Goal: Information Seeking & Learning: Learn about a topic

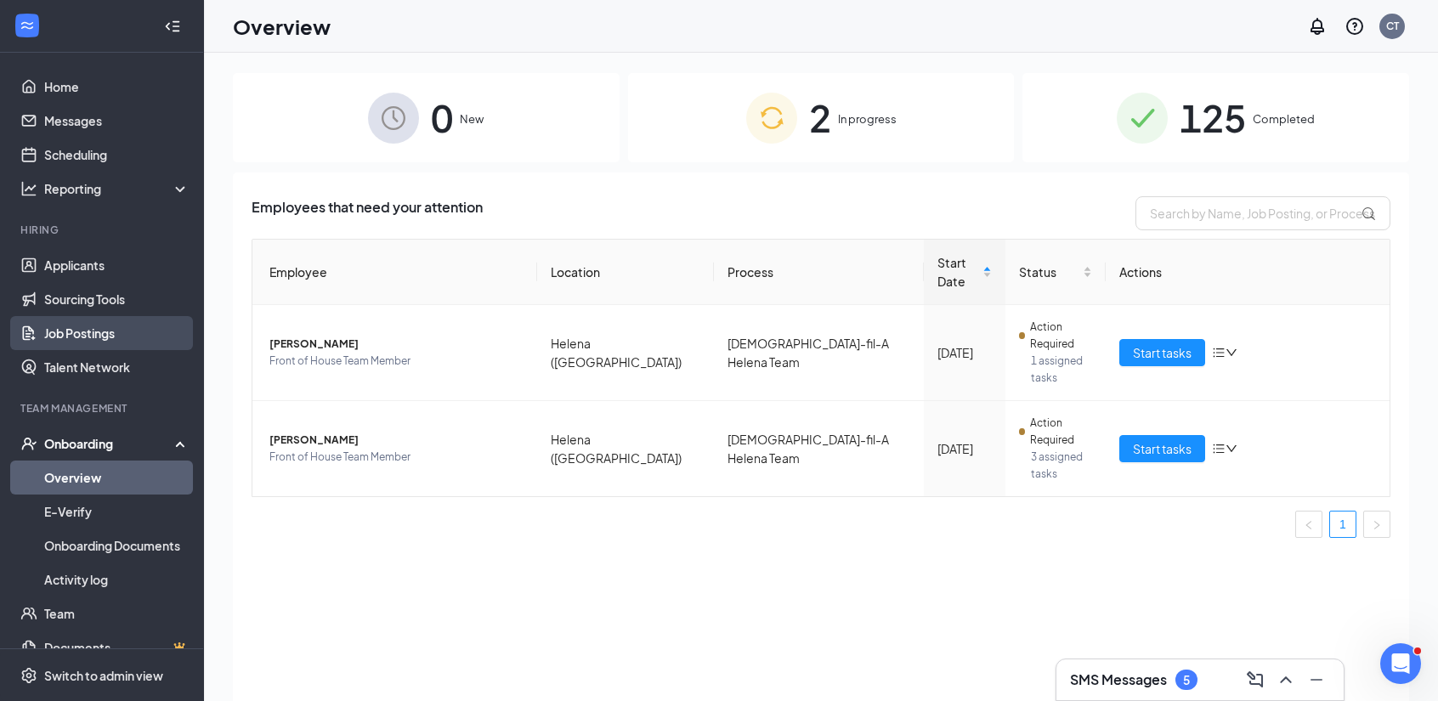
click at [107, 337] on link "Job Postings" at bounding box center [116, 333] width 145 height 34
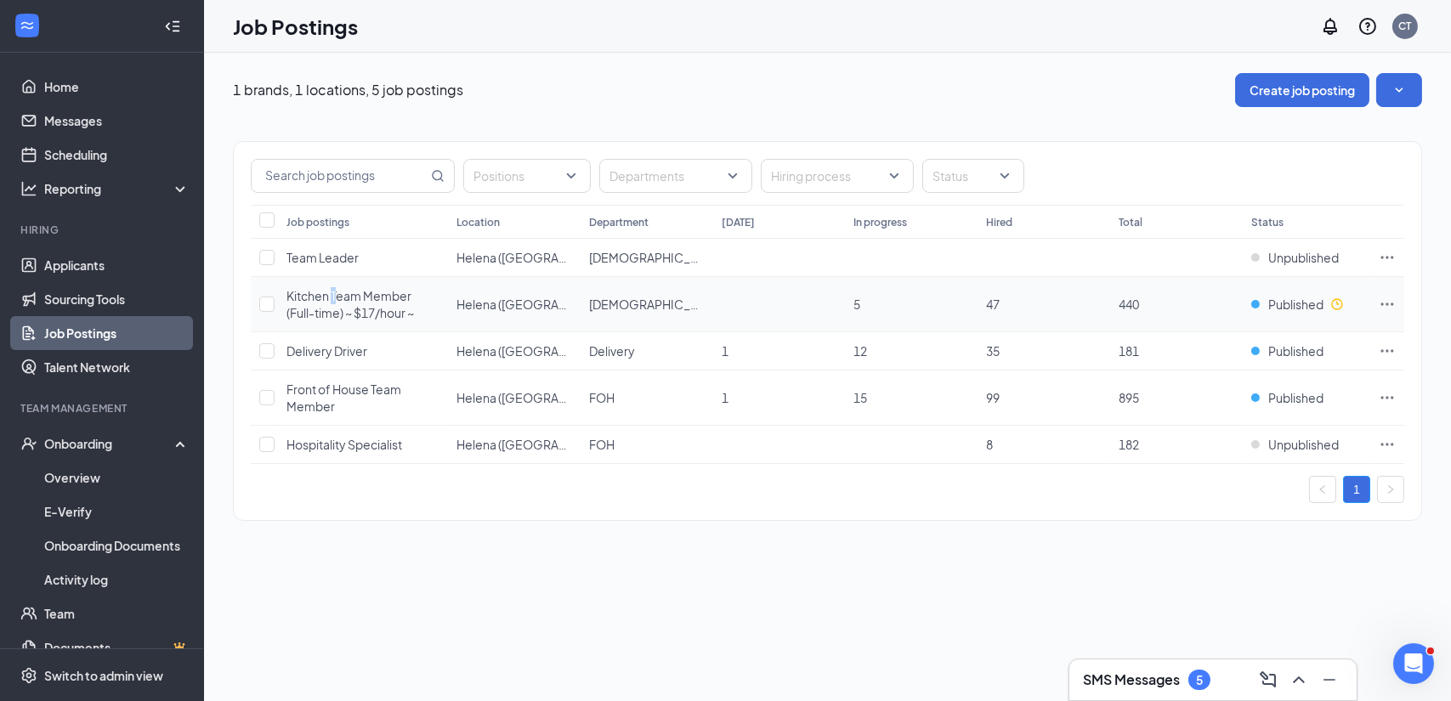
click at [334, 292] on span "Kitchen Team Member (Full-time) ~ $17/hour ~" at bounding box center [349, 304] width 127 height 32
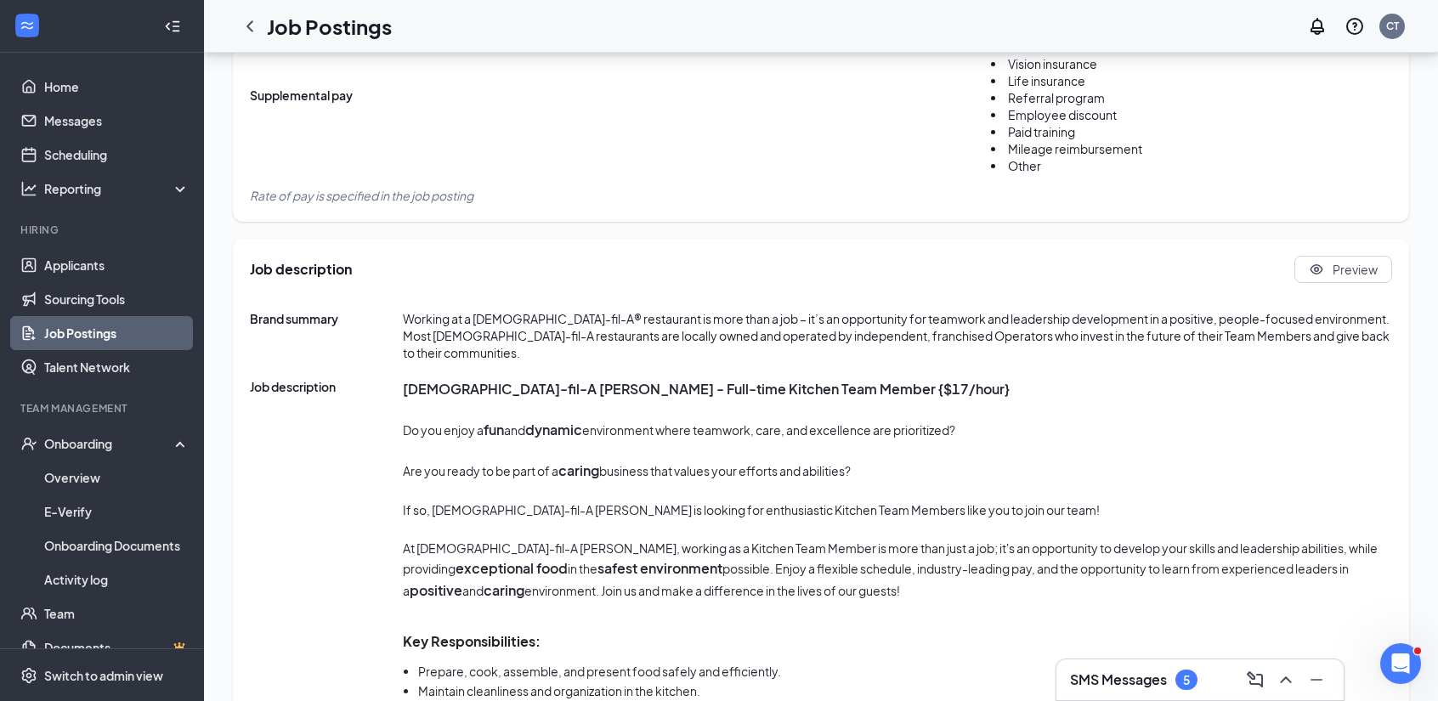
scroll to position [765, 0]
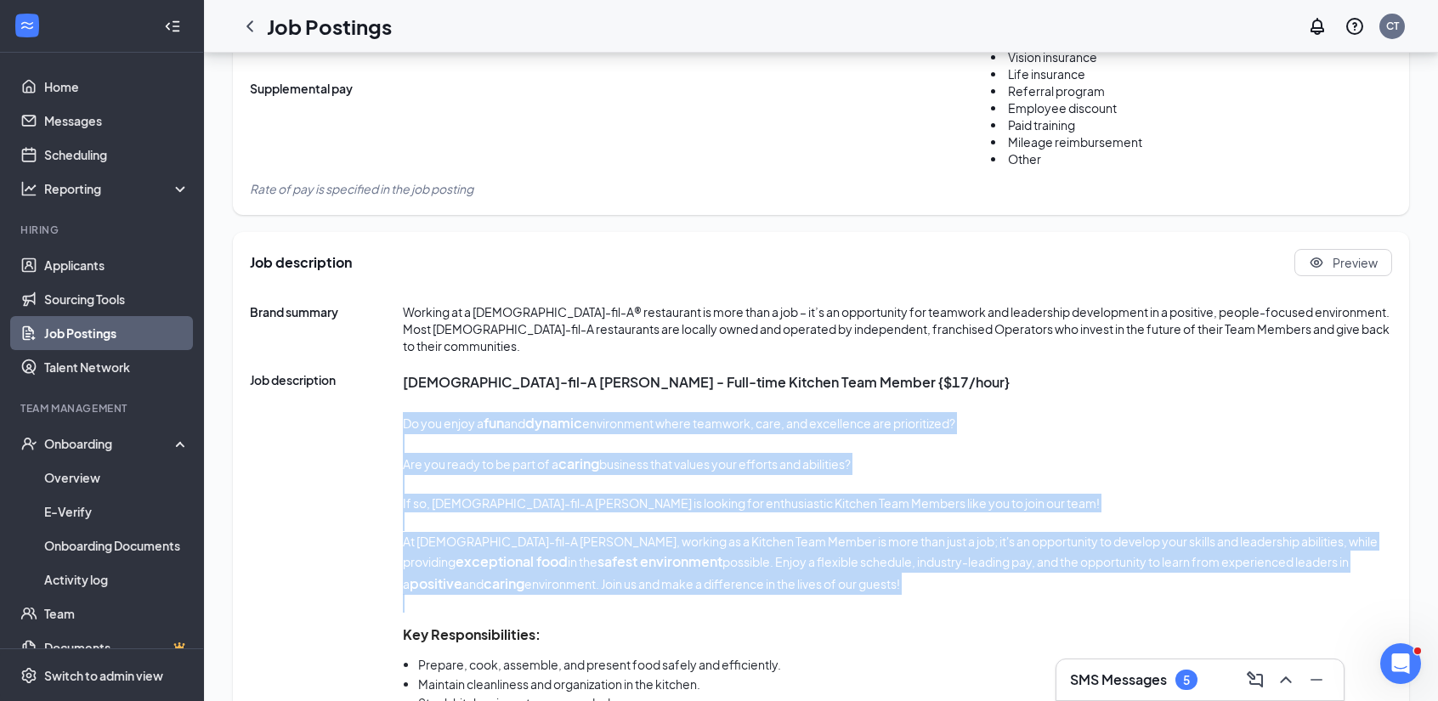
drag, startPoint x: 403, startPoint y: 287, endPoint x: 851, endPoint y: 473, distance: 485.1
copy div "Do you enjoy a fun and dynamic environment where teamwork, care, and excellence…"
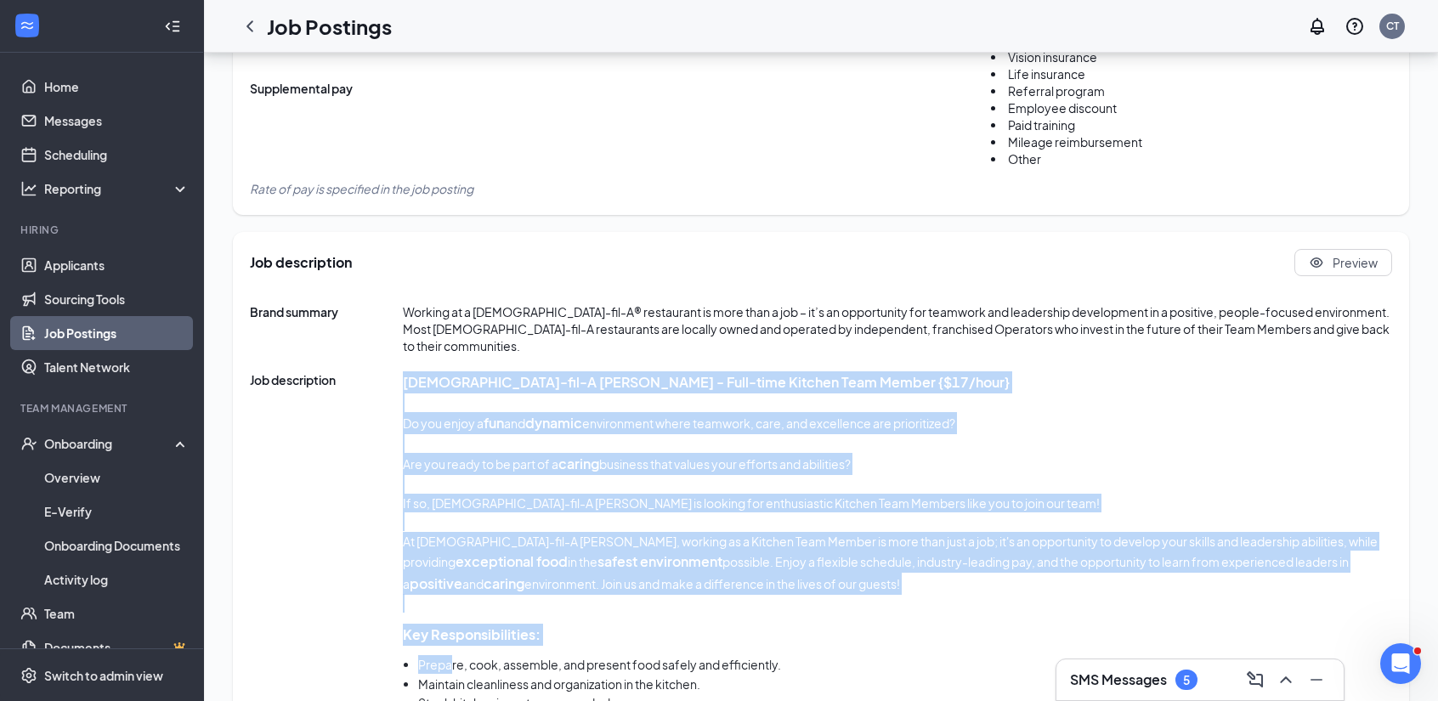
drag, startPoint x: 400, startPoint y: 499, endPoint x: 450, endPoint y: 519, distance: 54.1
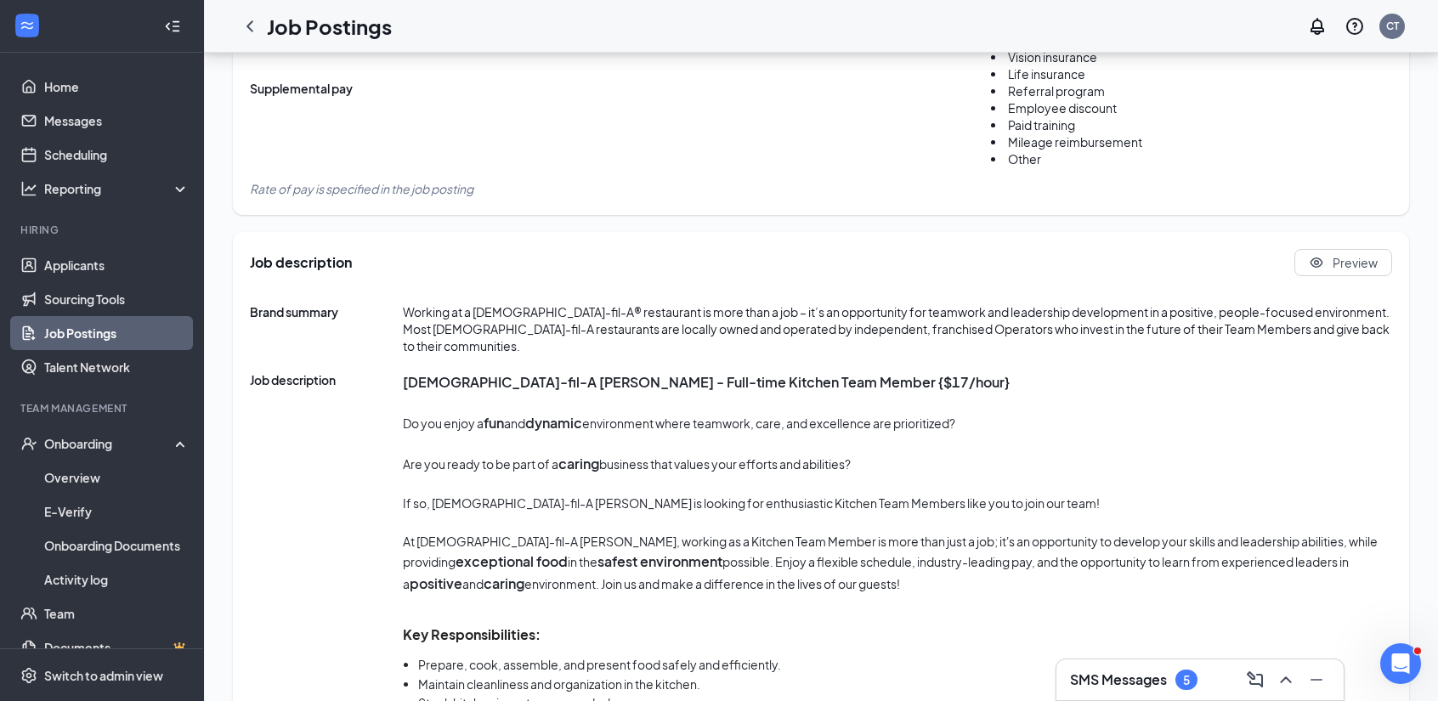
click at [841, 671] on li "Maintain cleanliness and organization in the kitchen." at bounding box center [905, 684] width 974 height 19
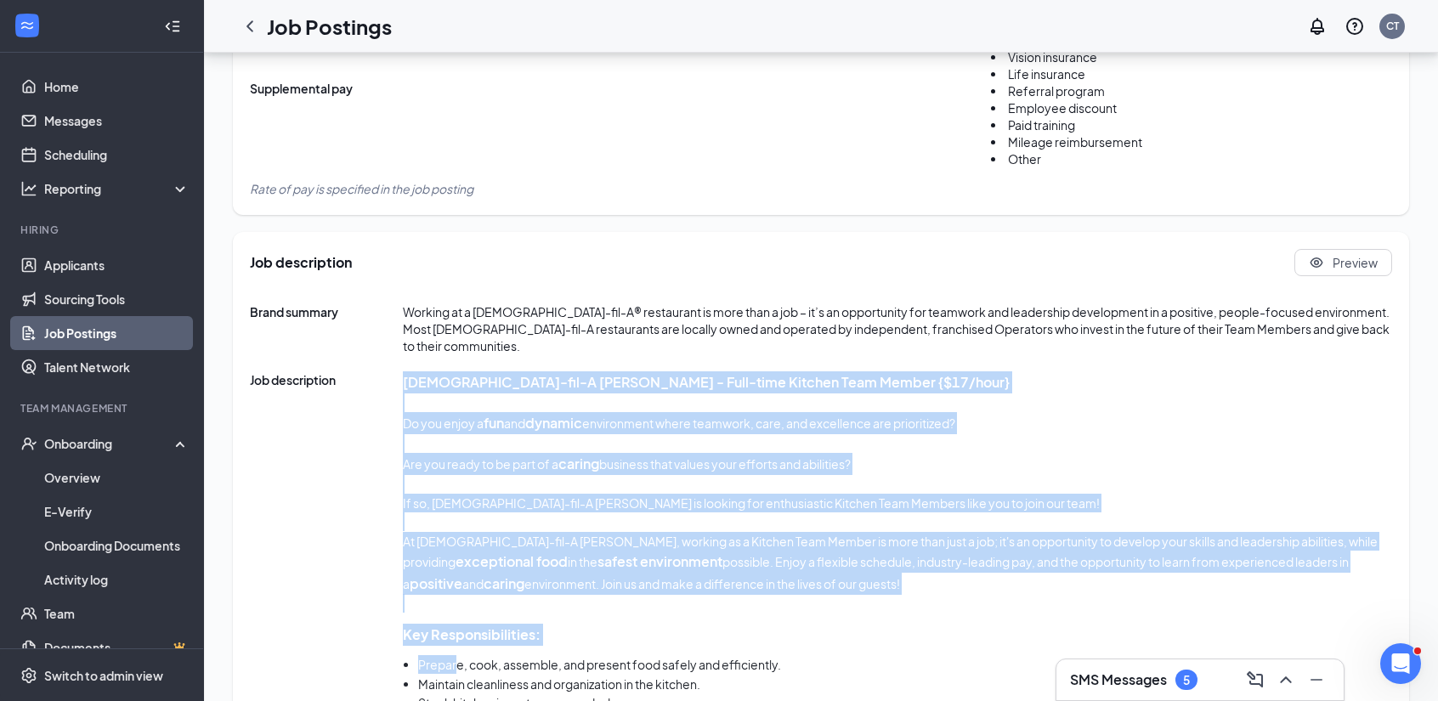
drag, startPoint x: 401, startPoint y: 499, endPoint x: 457, endPoint y: 512, distance: 57.5
click at [611, 624] on h3 "Key Responsibilities:" at bounding box center [897, 635] width 989 height 22
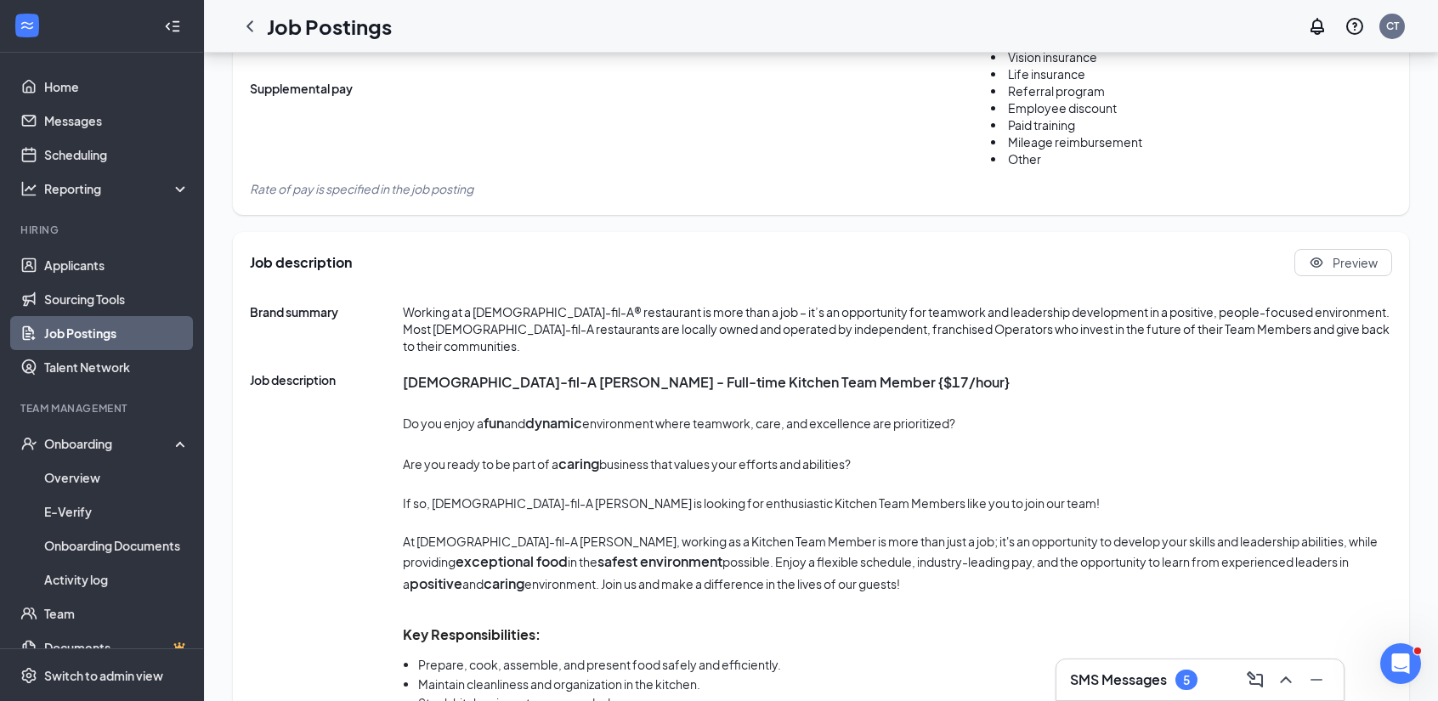
click at [611, 624] on h3 "Key Responsibilities:" at bounding box center [897, 635] width 989 height 22
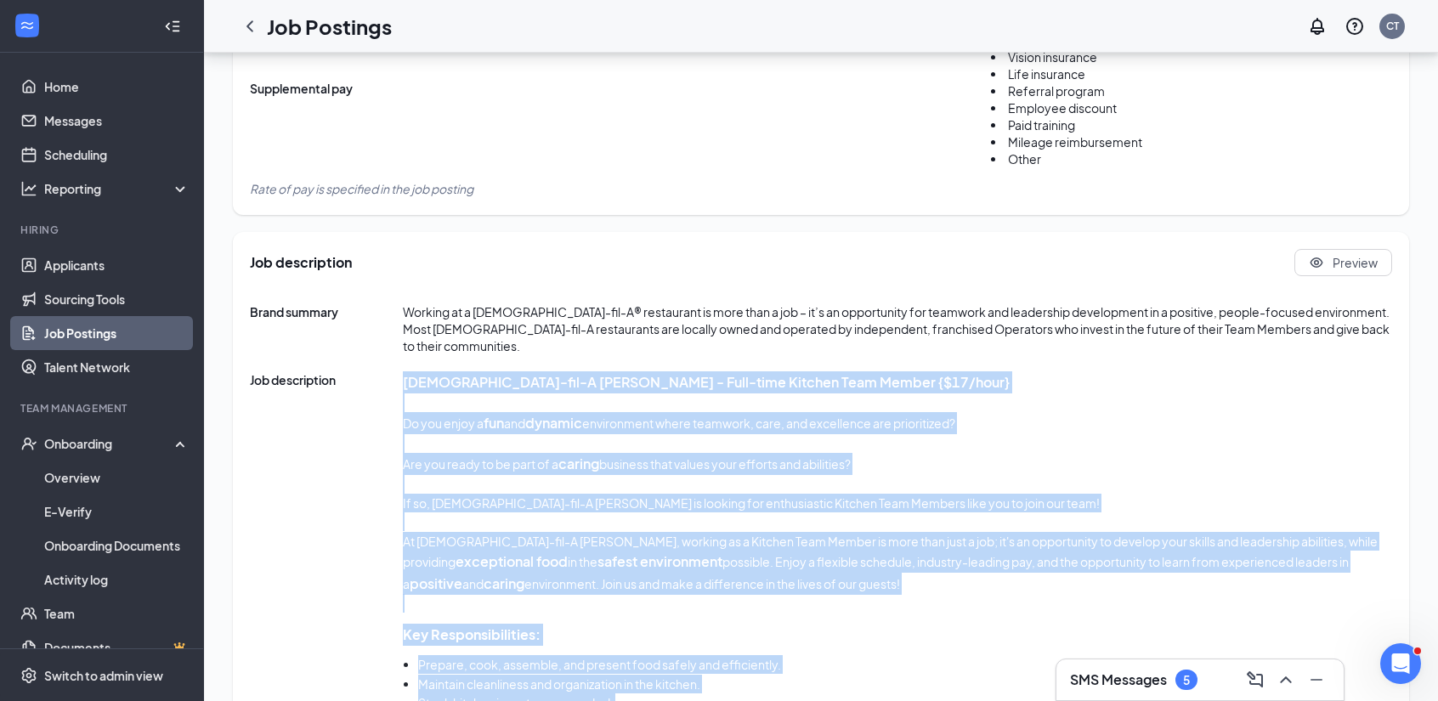
drag, startPoint x: 398, startPoint y: 501, endPoint x: 617, endPoint y: 627, distance: 253.2
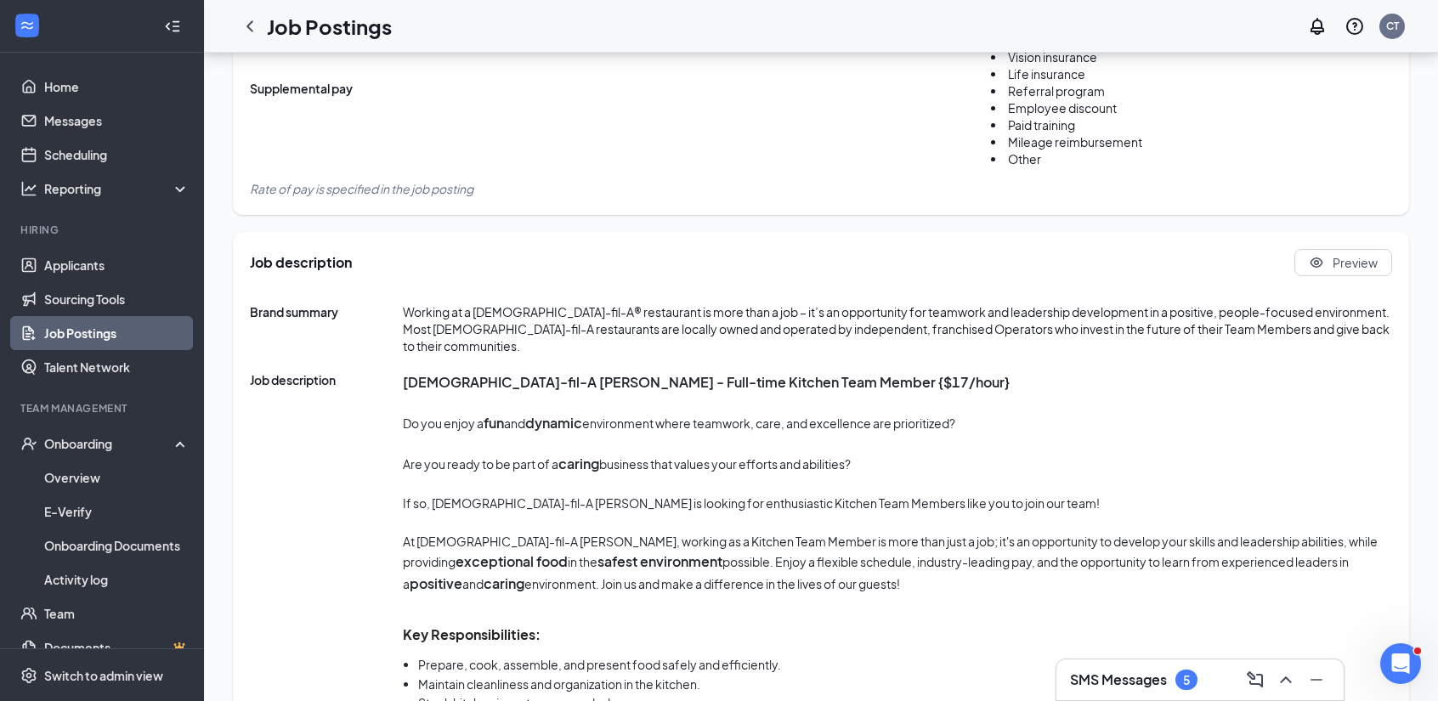
drag, startPoint x: 823, startPoint y: 574, endPoint x: 821, endPoint y: 637, distance: 62.9
click at [556, 655] on ul "Prepare, cook, assemble, and present food safely and efficiently. Maintain clea…" at bounding box center [897, 702] width 989 height 95
drag, startPoint x: 833, startPoint y: 638, endPoint x: 569, endPoint y: 601, distance: 266.1
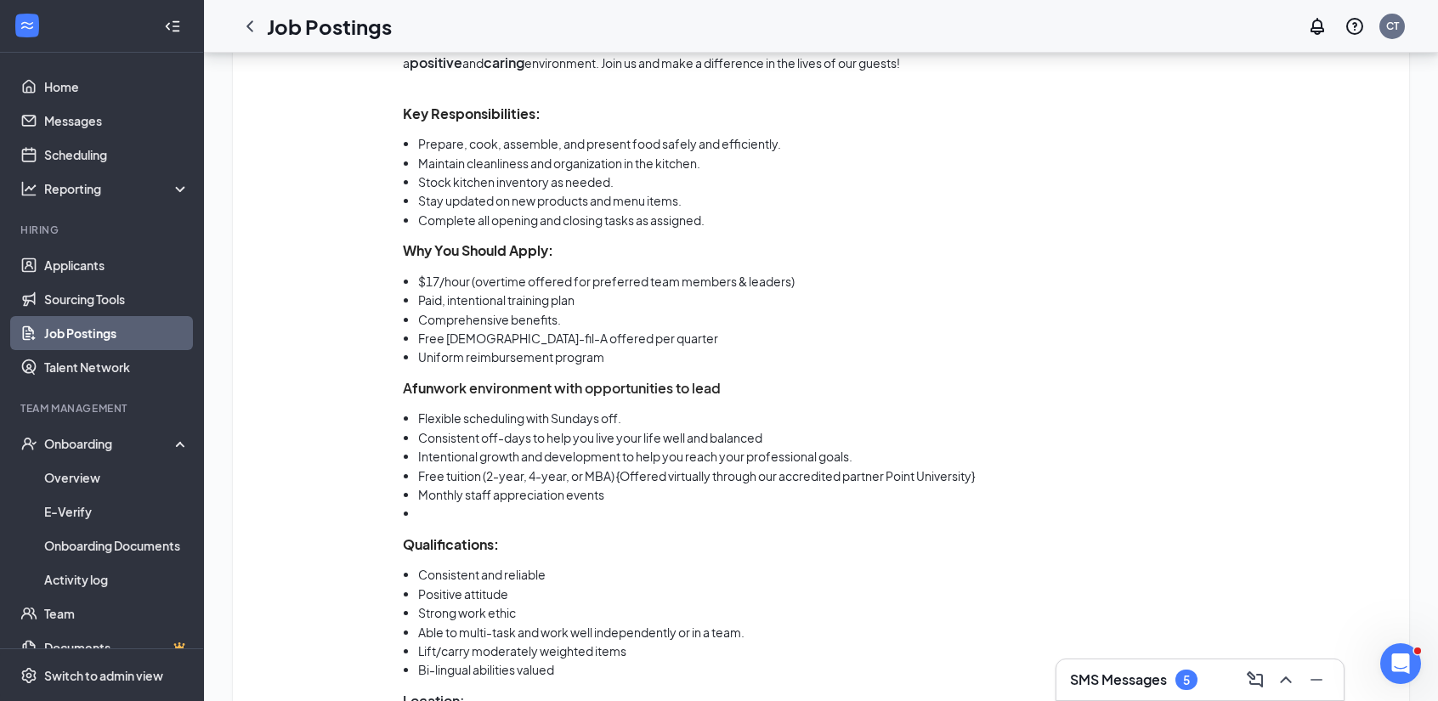
scroll to position [1295, 0]
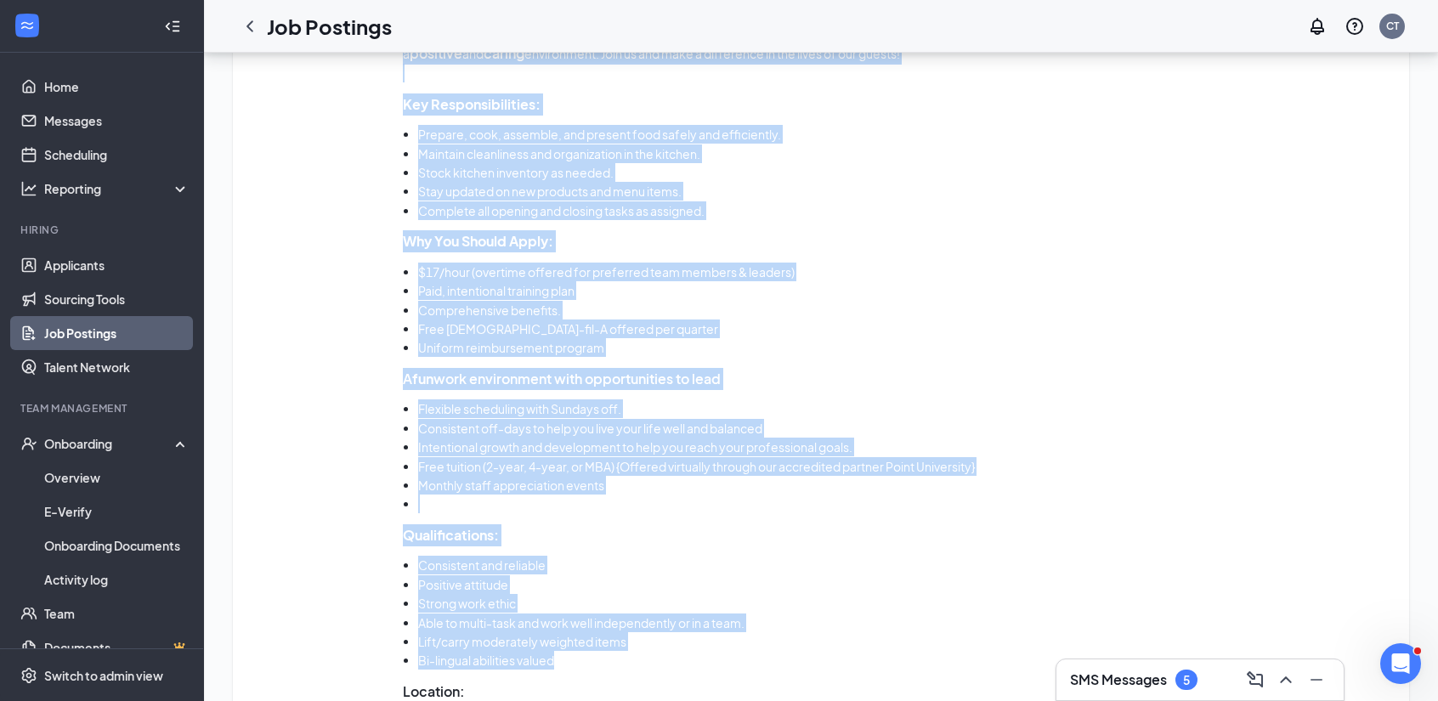
drag, startPoint x: 582, startPoint y: 529, endPoint x: 369, endPoint y: 303, distance: 310.9
click at [369, 303] on div "Job description [DEMOGRAPHIC_DATA]-fil-A [PERSON_NAME] - Full-time Kitchen Team…" at bounding box center [821, 330] width 1142 height 978
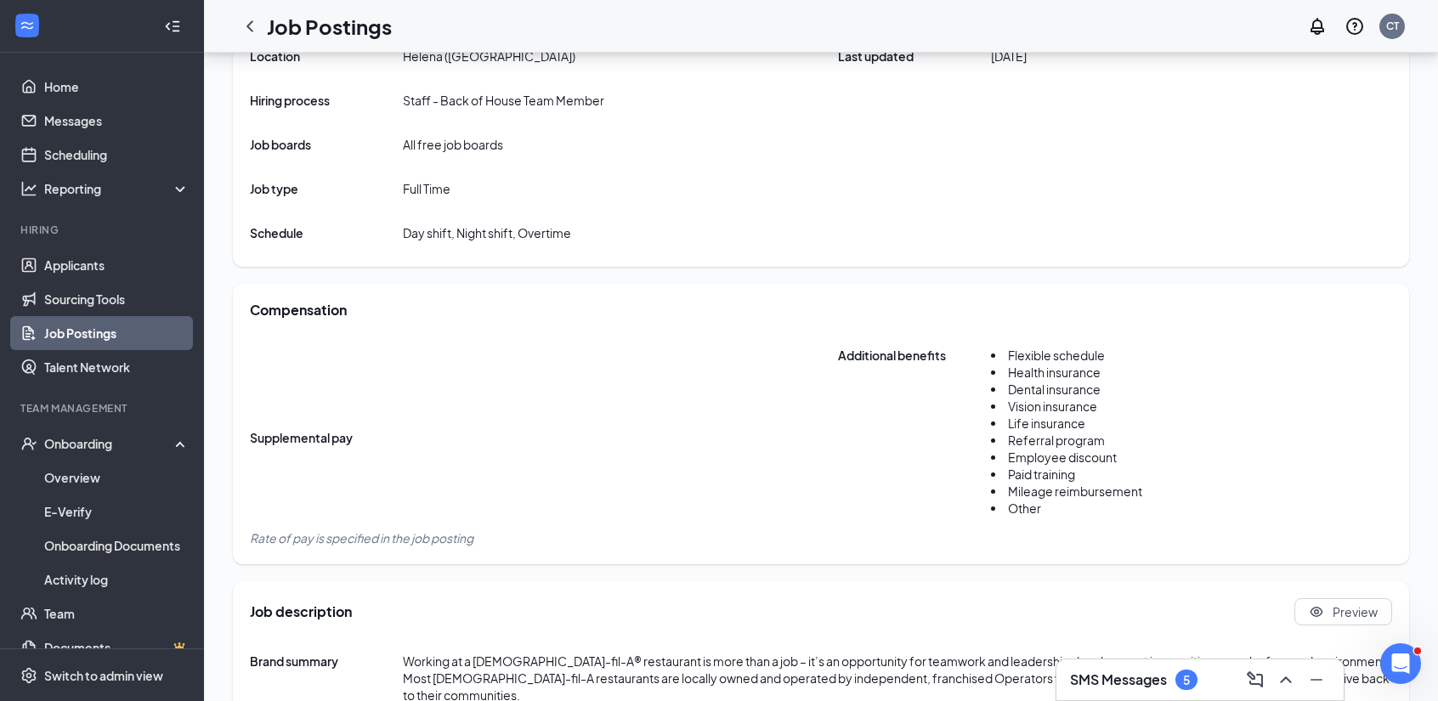
scroll to position [510, 0]
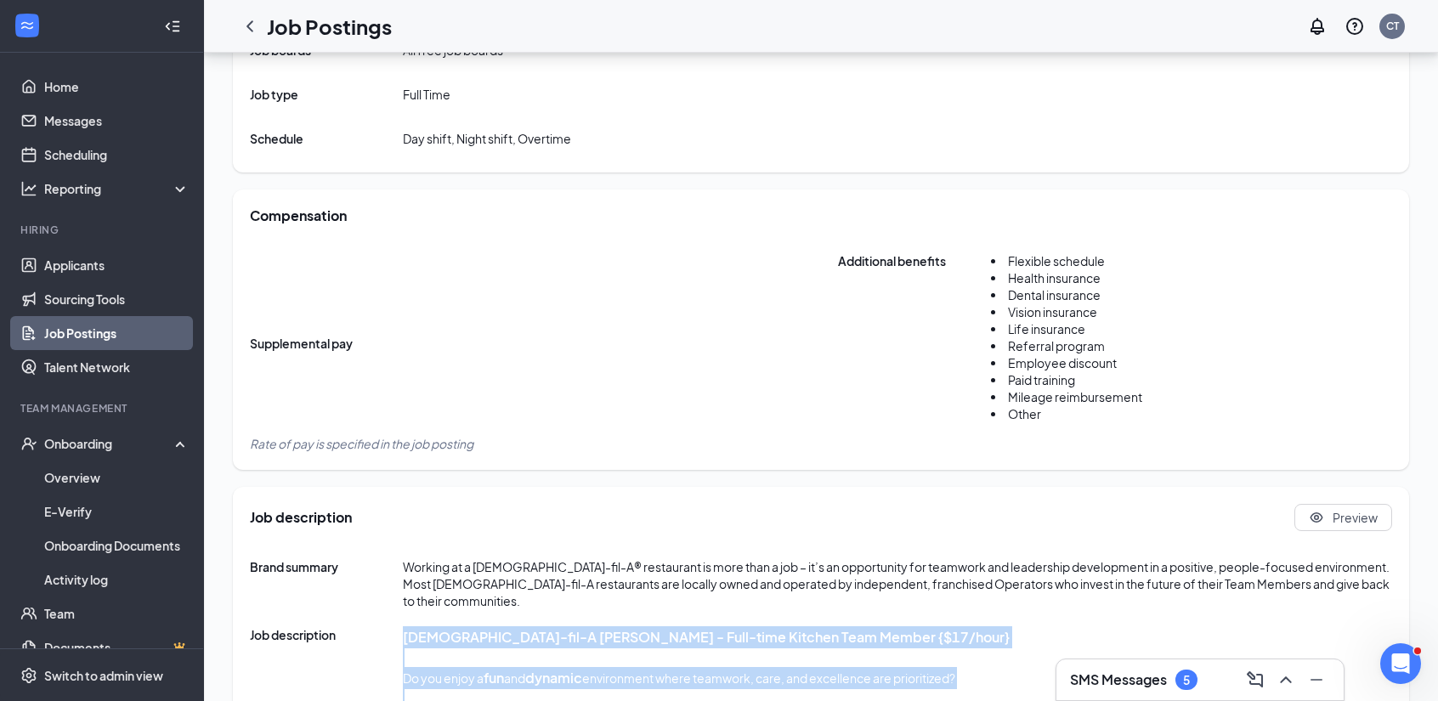
copy div "[DEMOGRAPHIC_DATA]-fil-A [PERSON_NAME] - Full-time Kitchen Team Member {$17/hou…"
